Goal: Task Accomplishment & Management: Complete application form

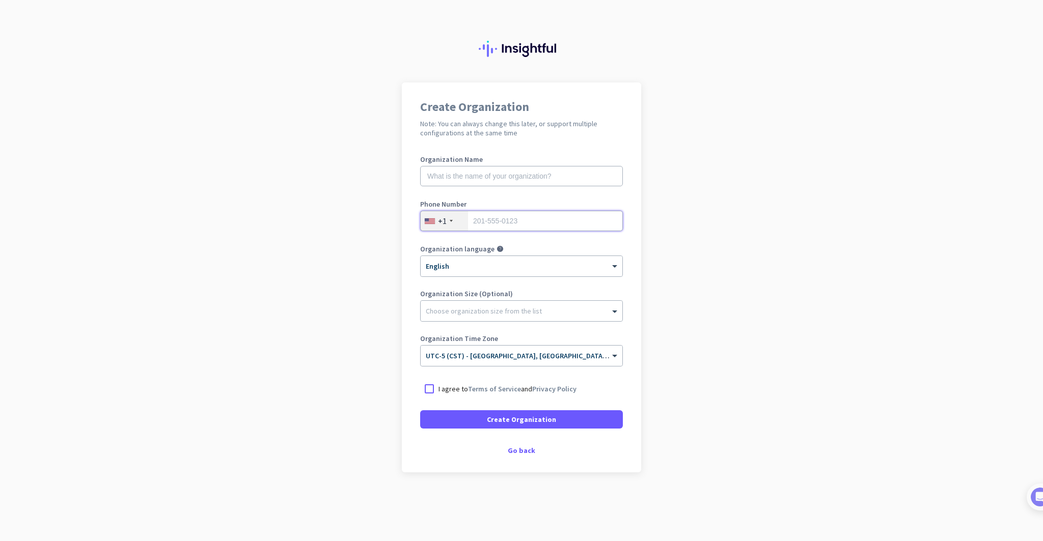
click at [501, 220] on input "tel" at bounding box center [521, 221] width 203 height 20
type input "7158899646"
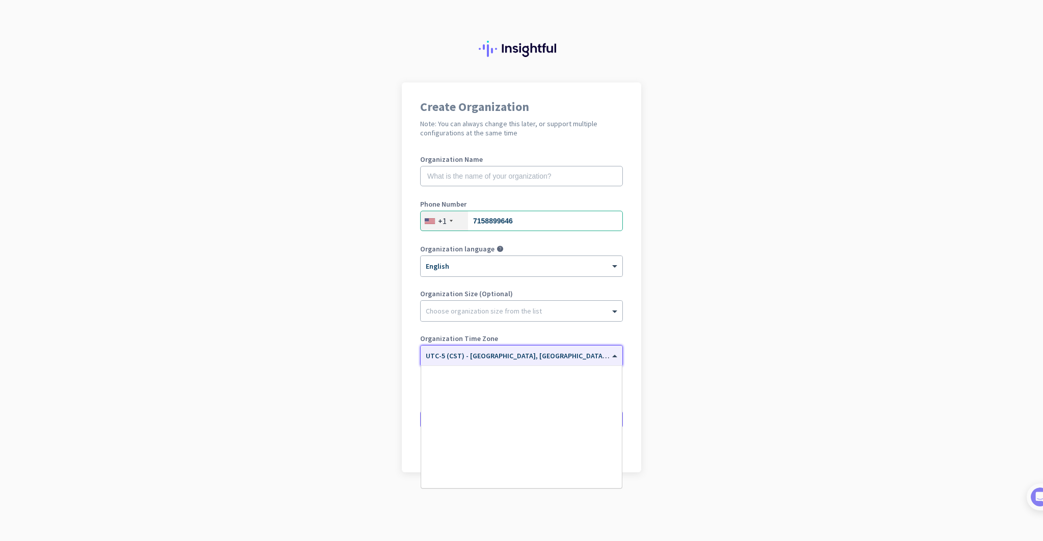
scroll to position [521, 0]
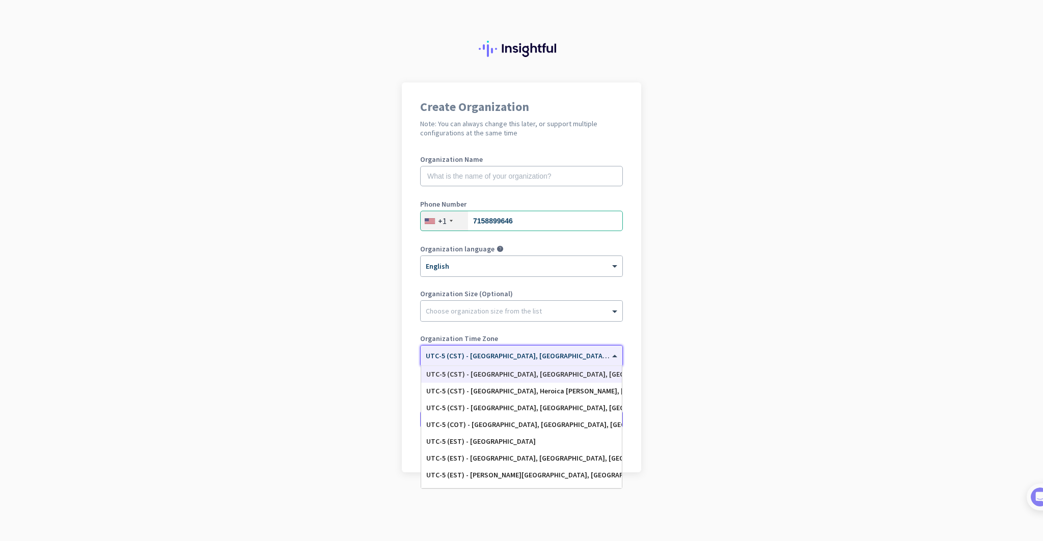
click at [522, 359] on span "UTC-5 (CST) - [GEOGRAPHIC_DATA], [GEOGRAPHIC_DATA], [GEOGRAPHIC_DATA], [GEOGRAP…" at bounding box center [585, 355] width 318 height 9
click at [532, 378] on div "UTC-5 (CST) - [GEOGRAPHIC_DATA], [GEOGRAPHIC_DATA], [GEOGRAPHIC_DATA], [GEOGRAP…" at bounding box center [521, 374] width 201 height 17
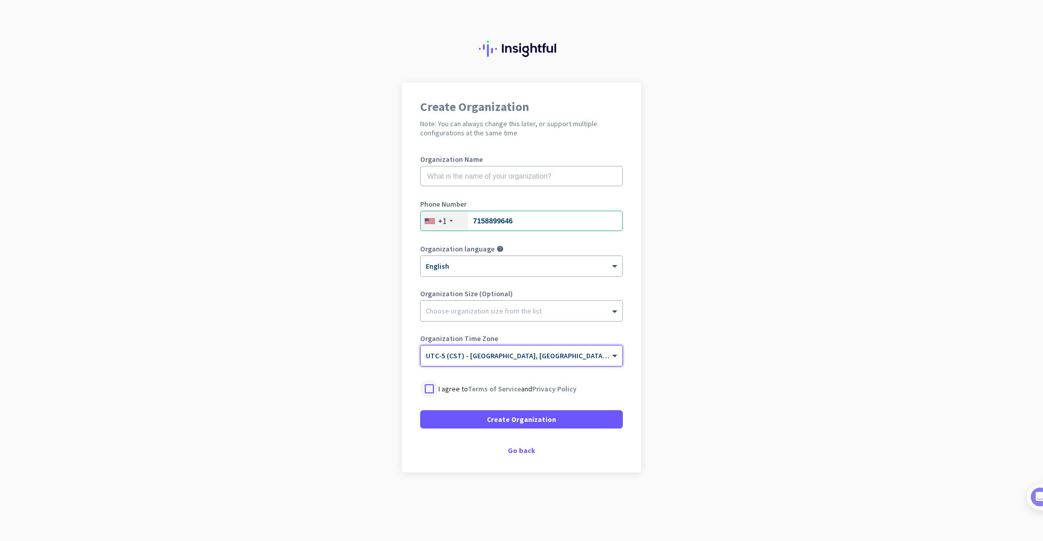
click at [434, 388] on div at bounding box center [429, 389] width 18 height 18
click at [510, 179] on input "text" at bounding box center [521, 176] width 203 height 20
type input "J"
type input "Mercor"
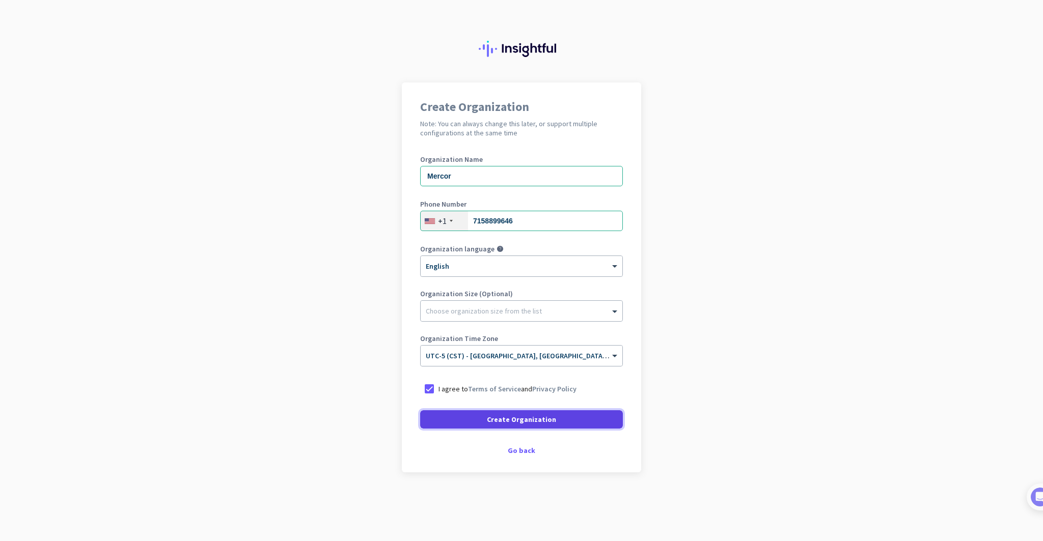
click at [540, 413] on span at bounding box center [521, 419] width 203 height 24
